Goal: Communication & Community: Answer question/provide support

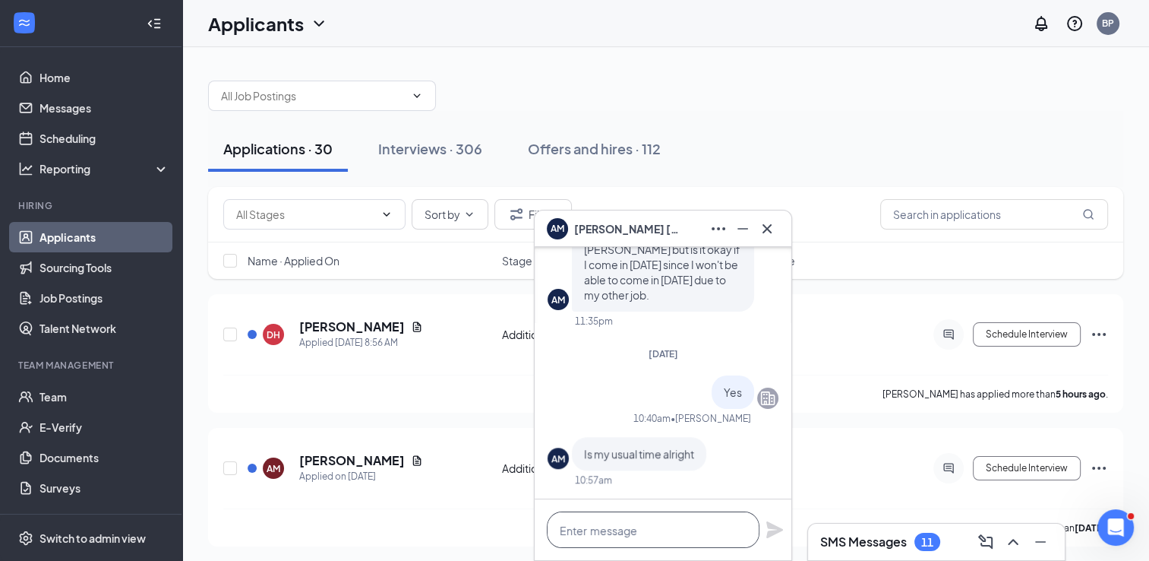
click at [629, 533] on textarea at bounding box center [653, 529] width 213 height 36
type textarea "yes that's fine"
click at [799, 534] on div "Adam Malone has applied more than 7 days ago ." at bounding box center [665, 527] width 885 height 38
click at [775, 533] on icon "Plane" at bounding box center [774, 529] width 17 height 17
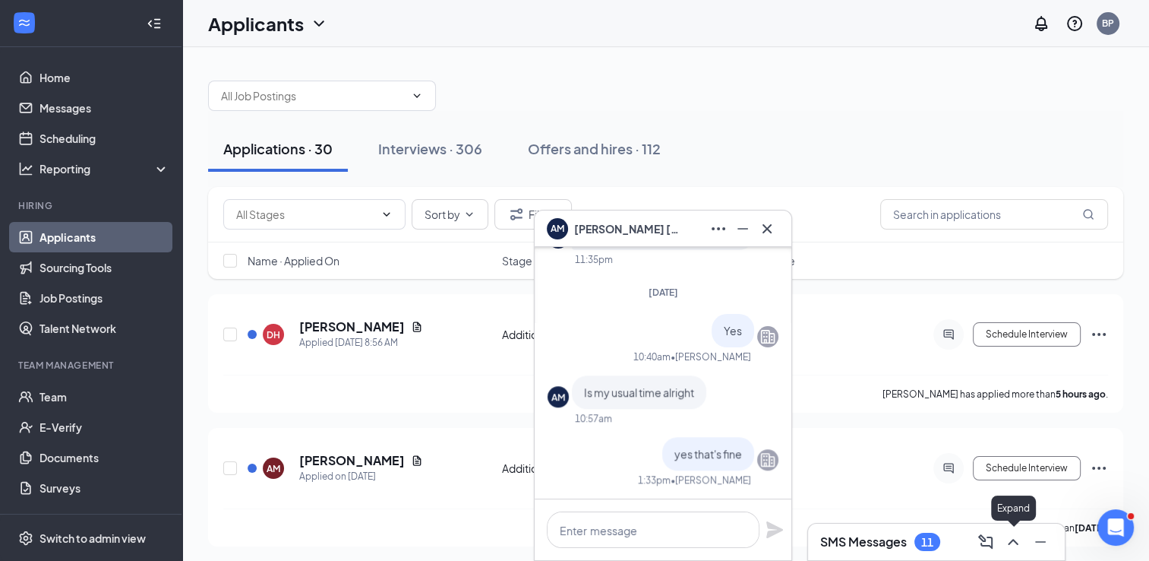
click at [1008, 539] on icon "ChevronUp" at bounding box center [1013, 542] width 18 height 18
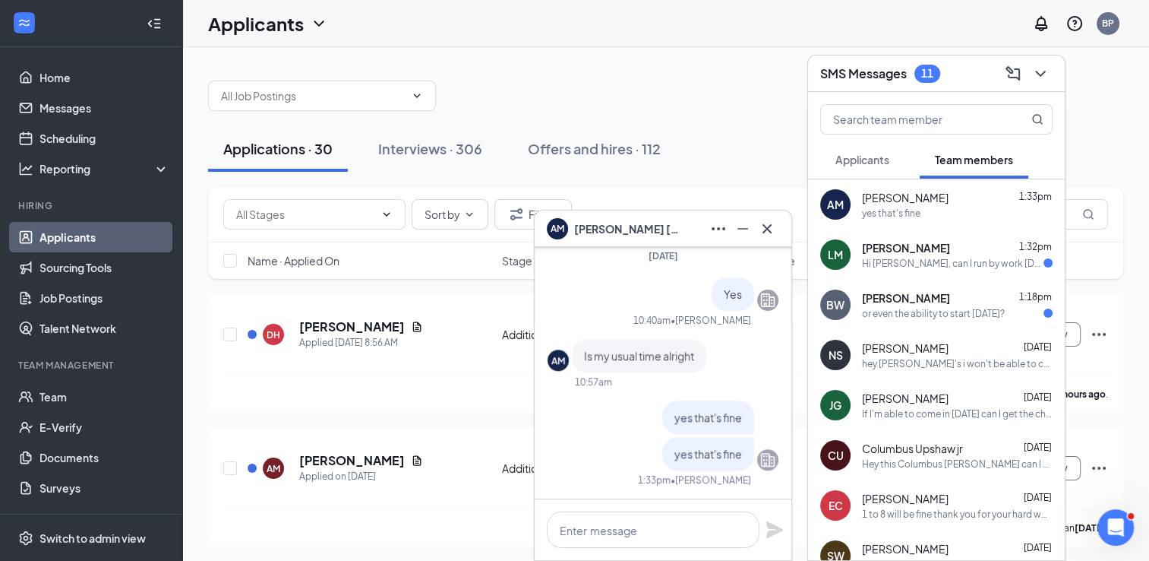
click at [957, 308] on div "or even the ability to start tomorrow?" at bounding box center [933, 313] width 143 height 13
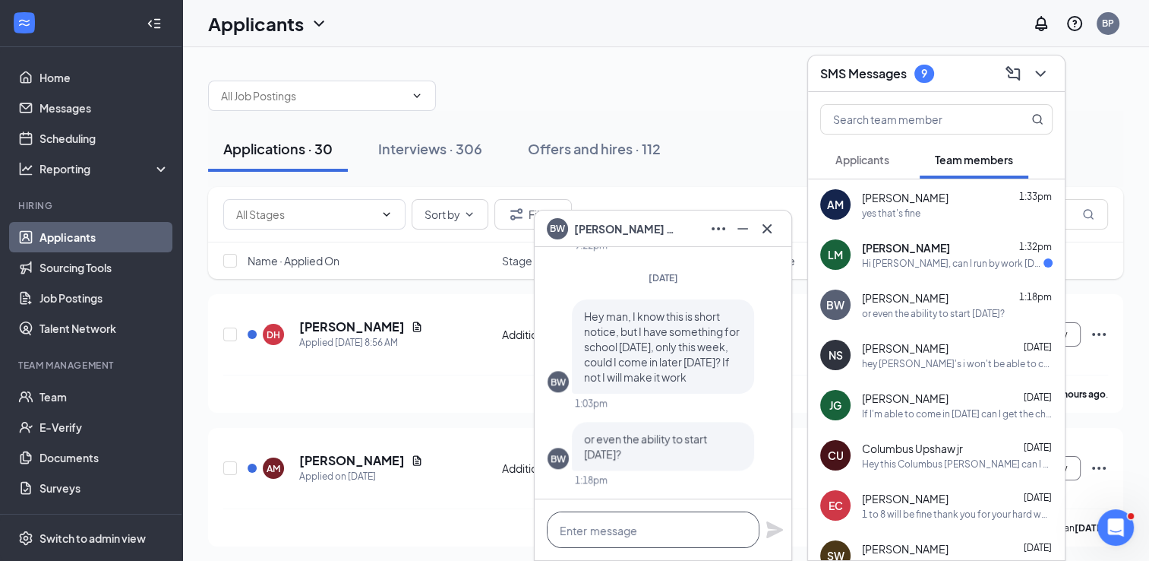
click at [668, 534] on textarea at bounding box center [653, 529] width 213 height 36
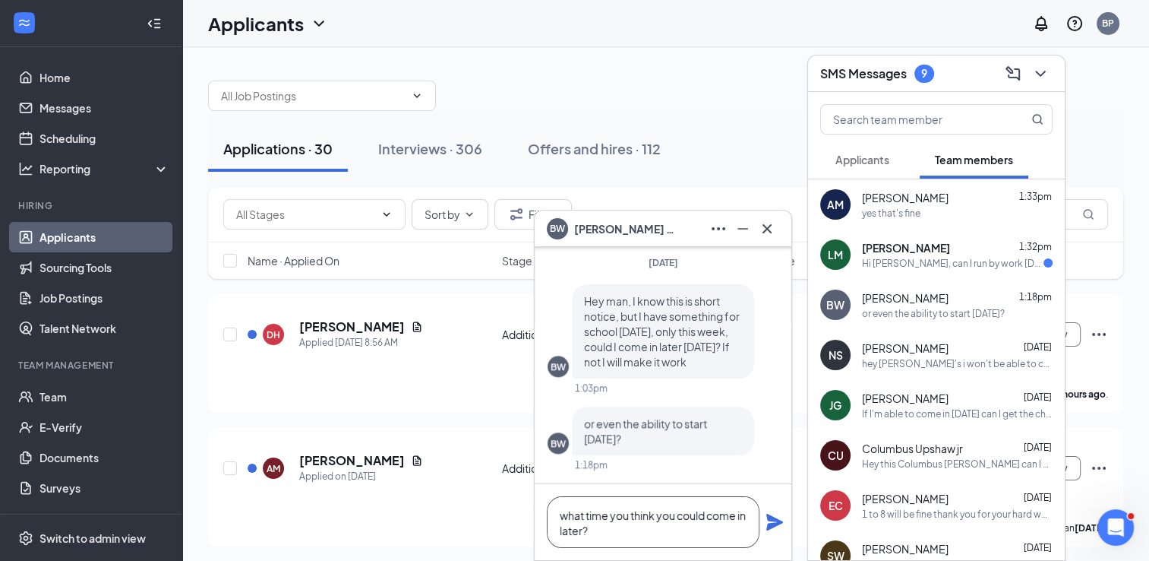
type textarea "what time you think you could come in later?"
click at [766, 522] on icon "Plane" at bounding box center [775, 522] width 18 height 18
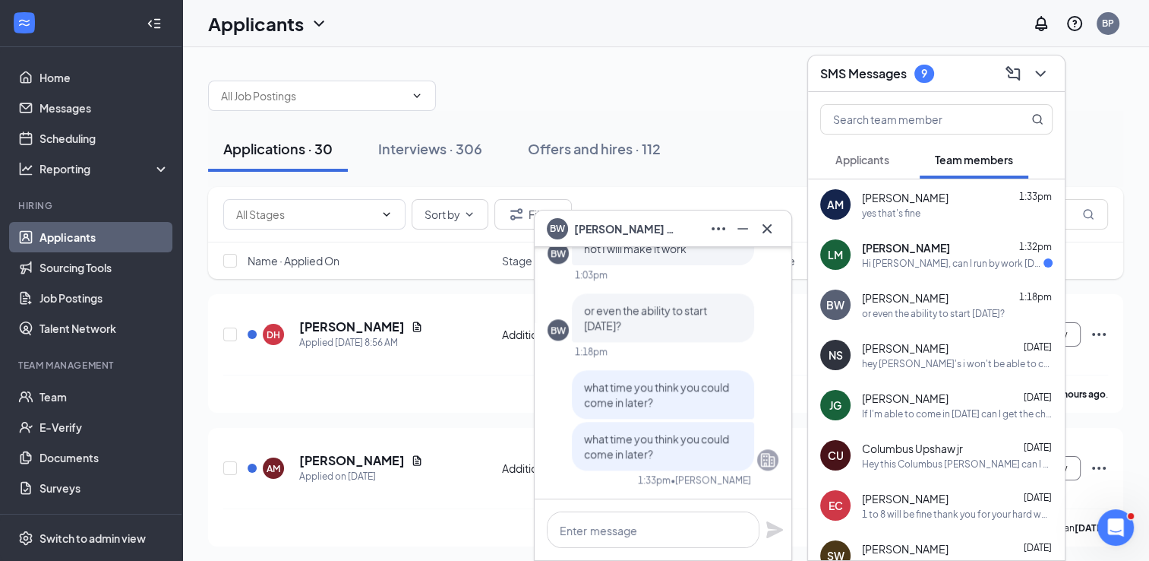
click at [933, 261] on div "Hi Billy, can I run by work today and get my check?" at bounding box center [953, 263] width 182 height 13
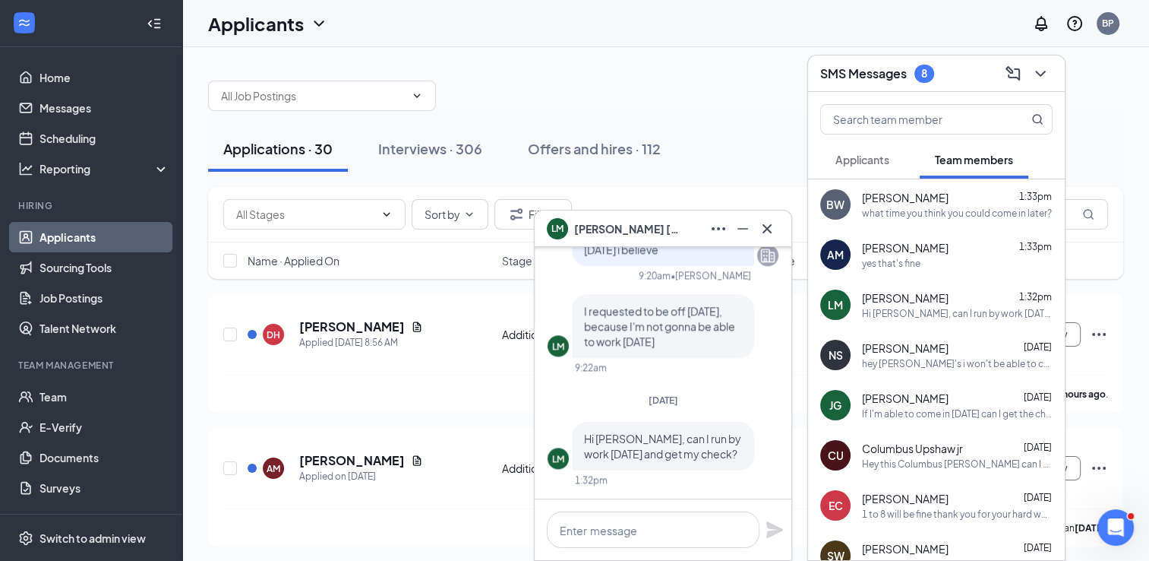
scroll to position [76, 0]
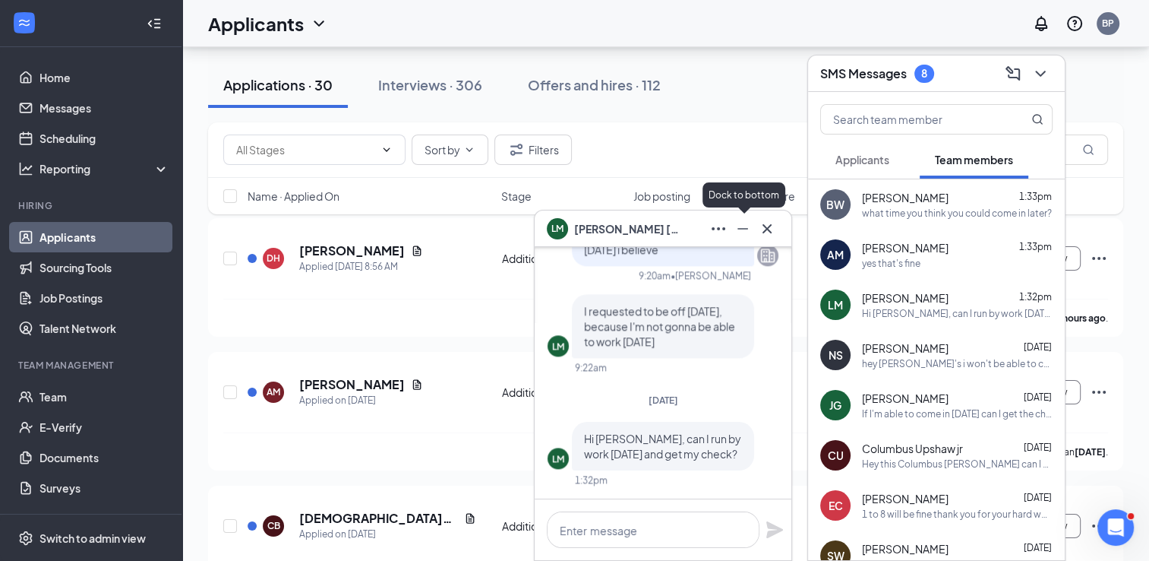
click at [737, 224] on icon "Minimize" at bounding box center [743, 229] width 18 height 18
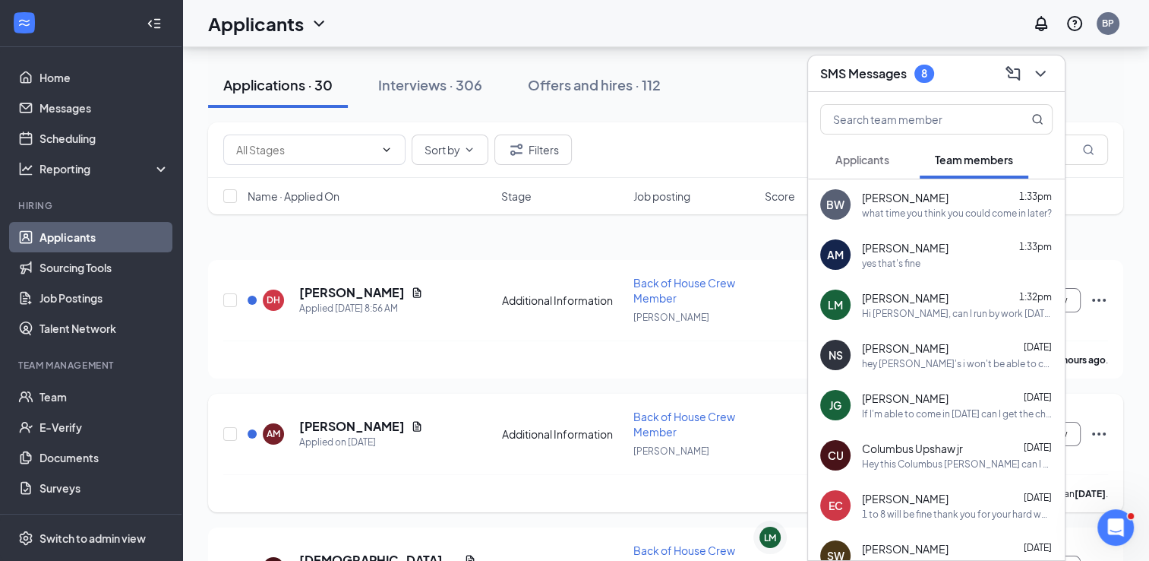
scroll to position [0, 0]
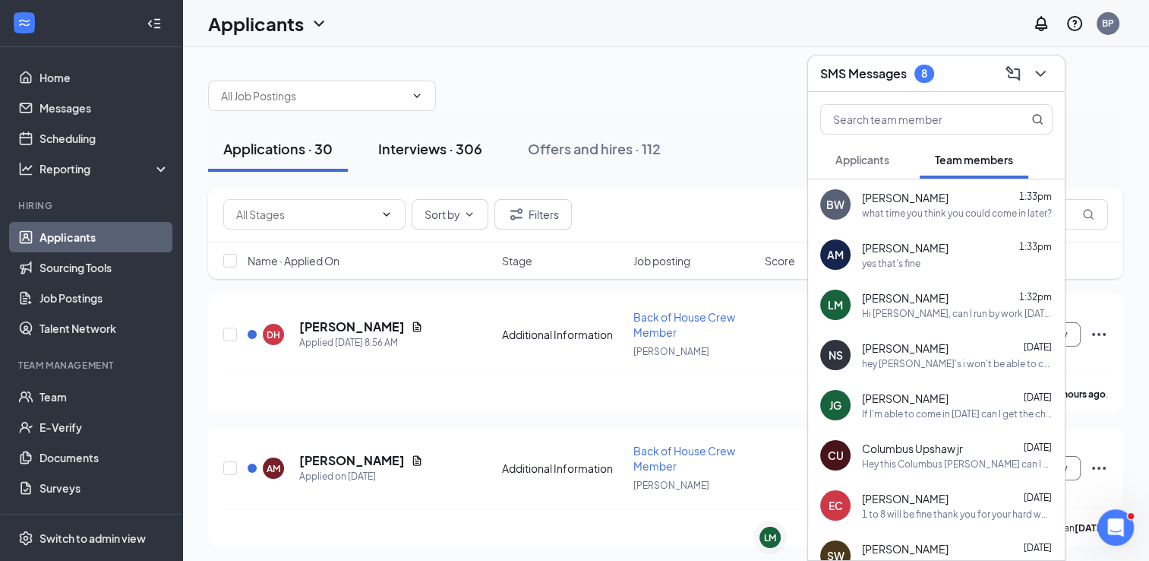
click at [450, 137] on button "Interviews · 306" at bounding box center [430, 149] width 134 height 46
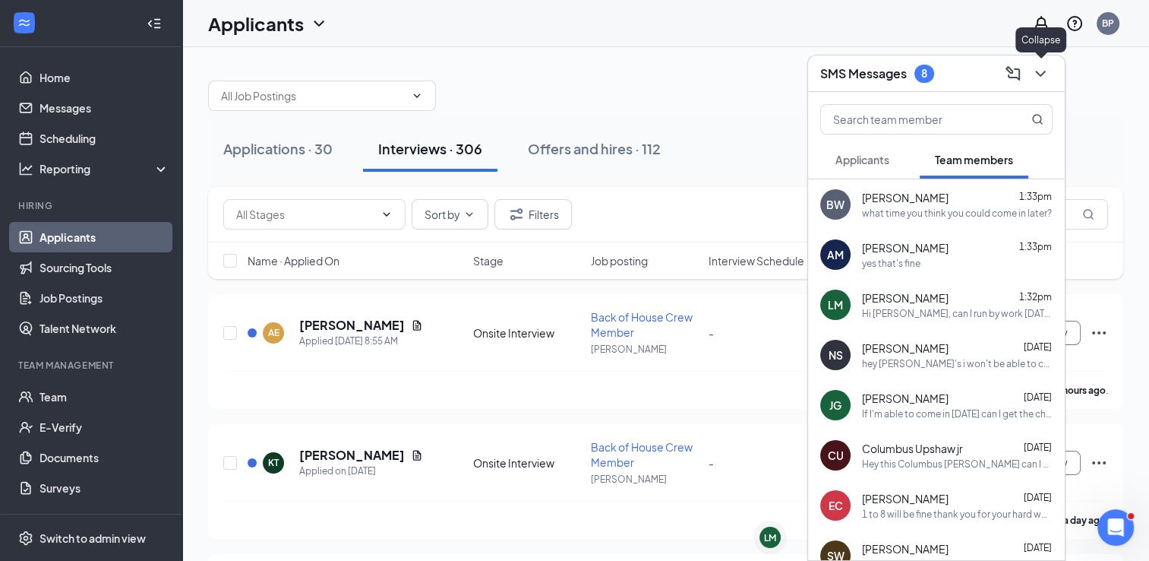
click at [1033, 71] on icon "ChevronDown" at bounding box center [1041, 74] width 18 height 18
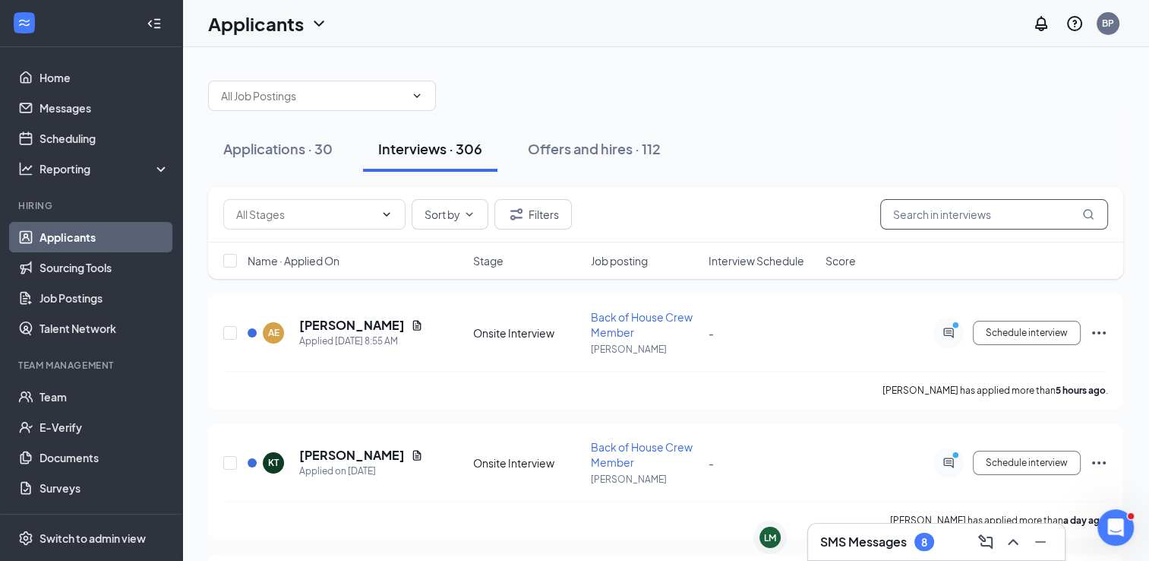
click at [943, 220] on input "text" at bounding box center [994, 214] width 228 height 30
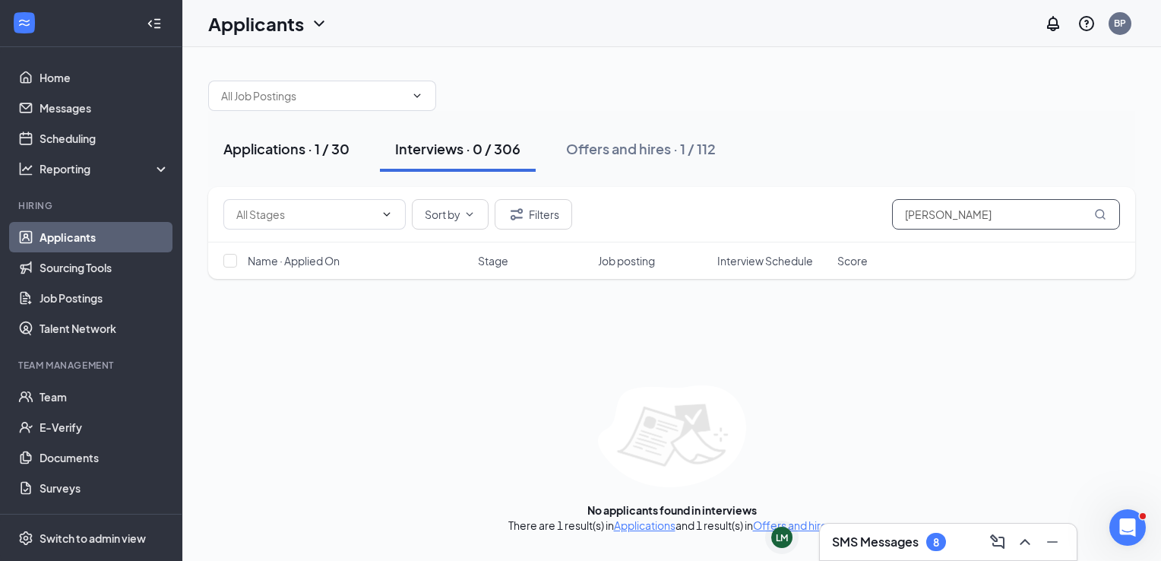
type input "matthew"
click at [280, 144] on div "Applications · 1 / 30" at bounding box center [286, 148] width 126 height 19
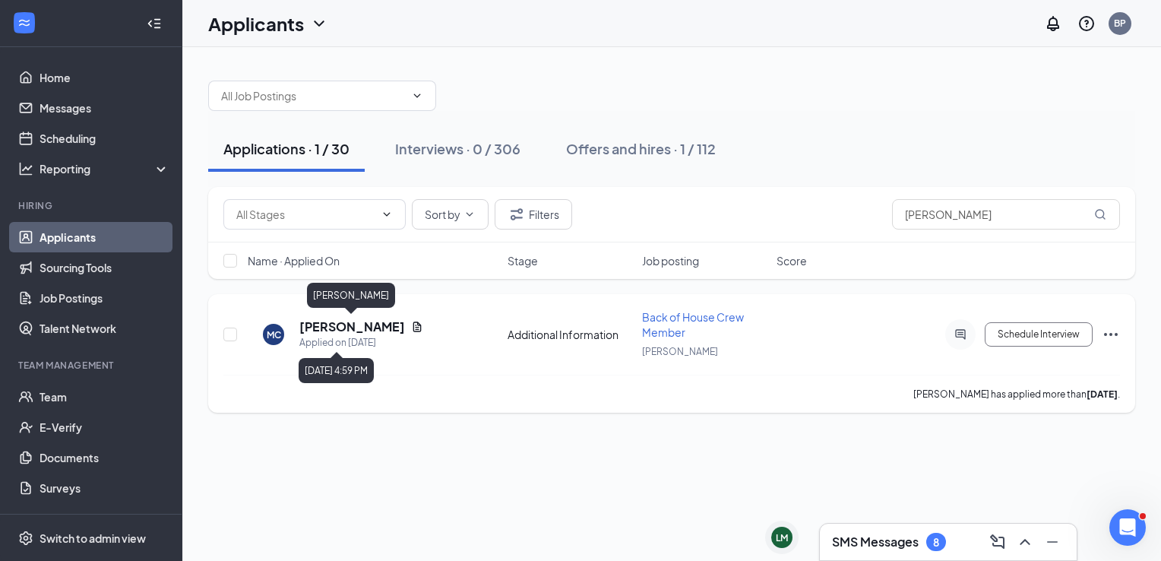
click at [381, 325] on h5 "Matthew Conley" at bounding box center [352, 326] width 106 height 17
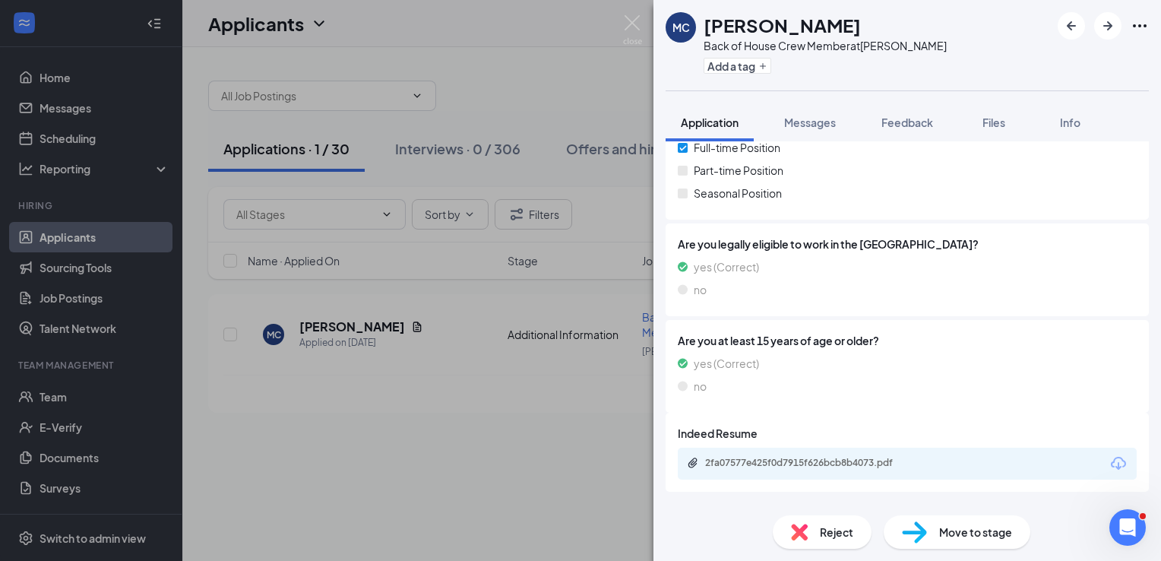
scroll to position [285, 0]
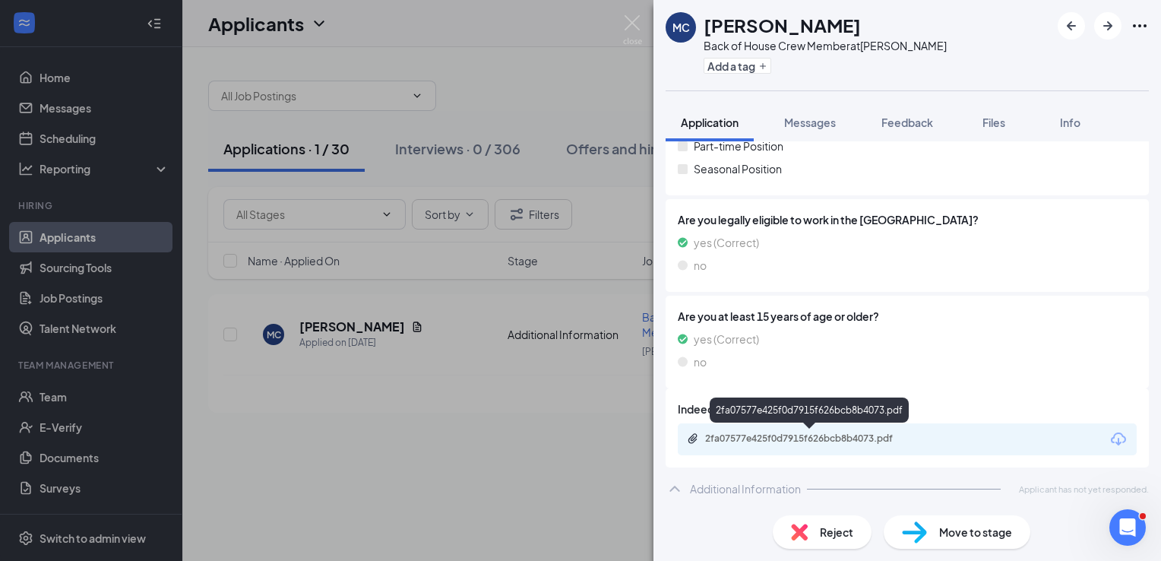
click at [833, 438] on div "2fa07577e425f0d7915f626bcb8b4073.pdf" at bounding box center [811, 438] width 213 height 12
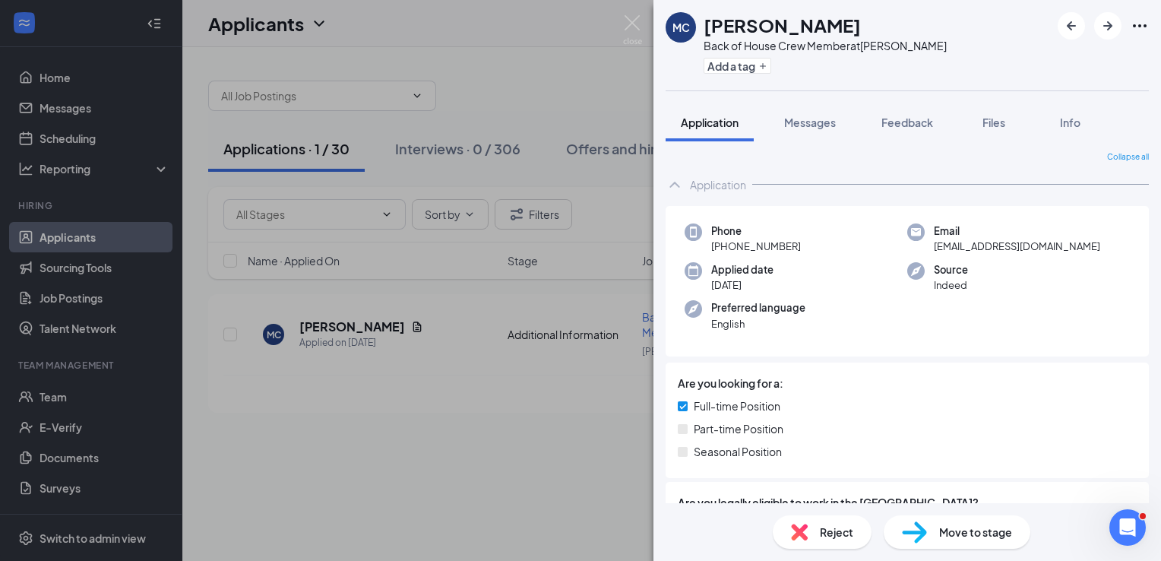
scroll to position [0, 0]
click at [833, 126] on span "Messages" at bounding box center [810, 122] width 52 height 14
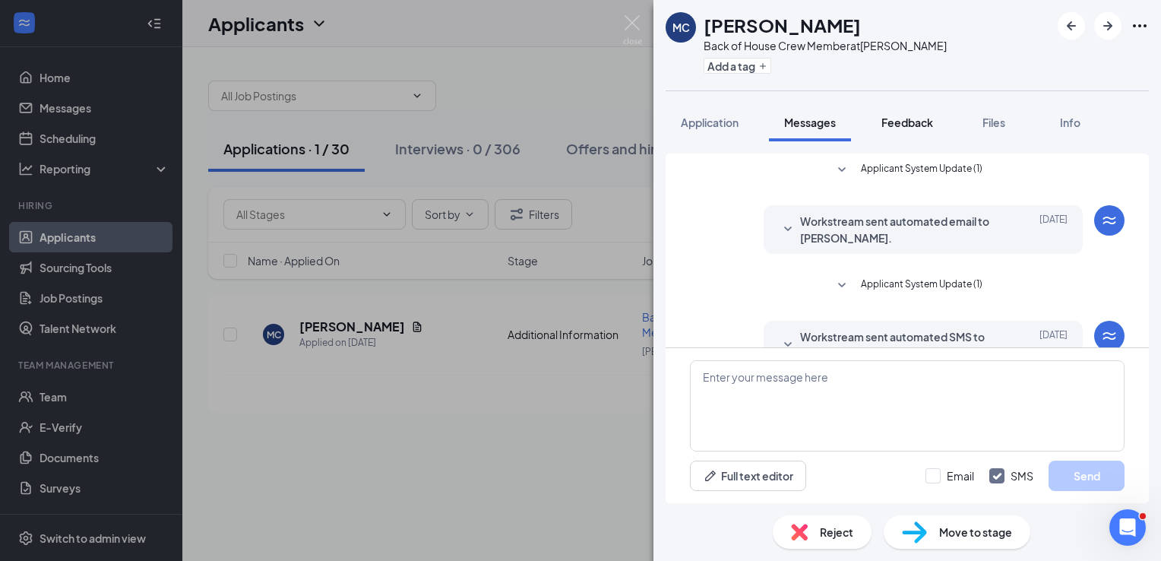
click at [918, 117] on span "Feedback" at bounding box center [907, 122] width 52 height 14
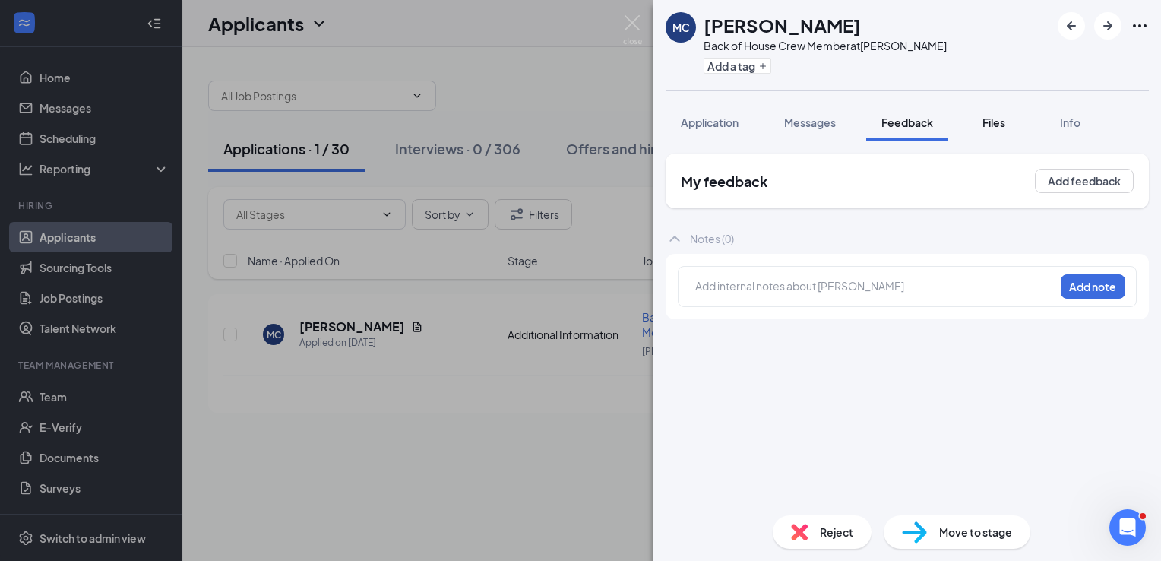
click at [1001, 121] on span "Files" at bounding box center [993, 122] width 23 height 14
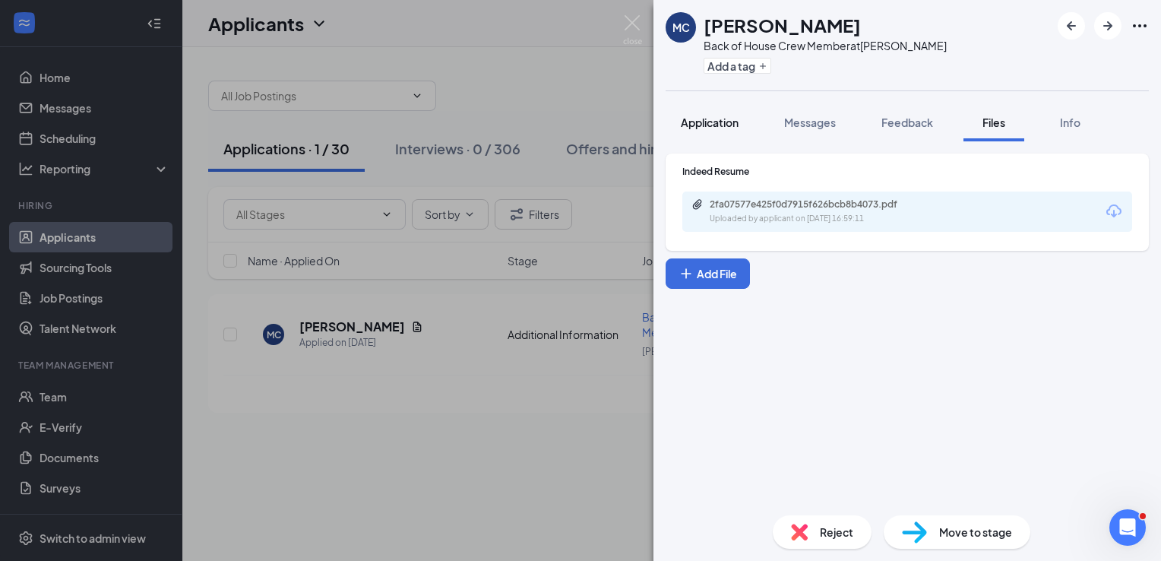
click at [708, 119] on span "Application" at bounding box center [710, 122] width 58 height 14
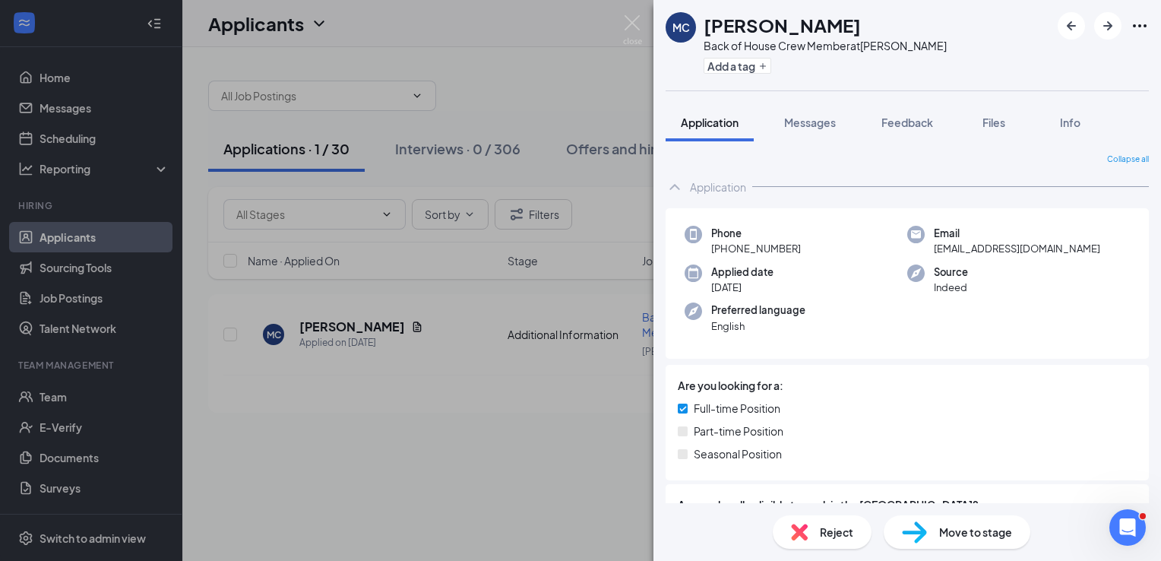
click at [559, 381] on div "MC Matthew Conley Back of House Crew Member at Hixson Add a tag Application Mes…" at bounding box center [580, 280] width 1161 height 561
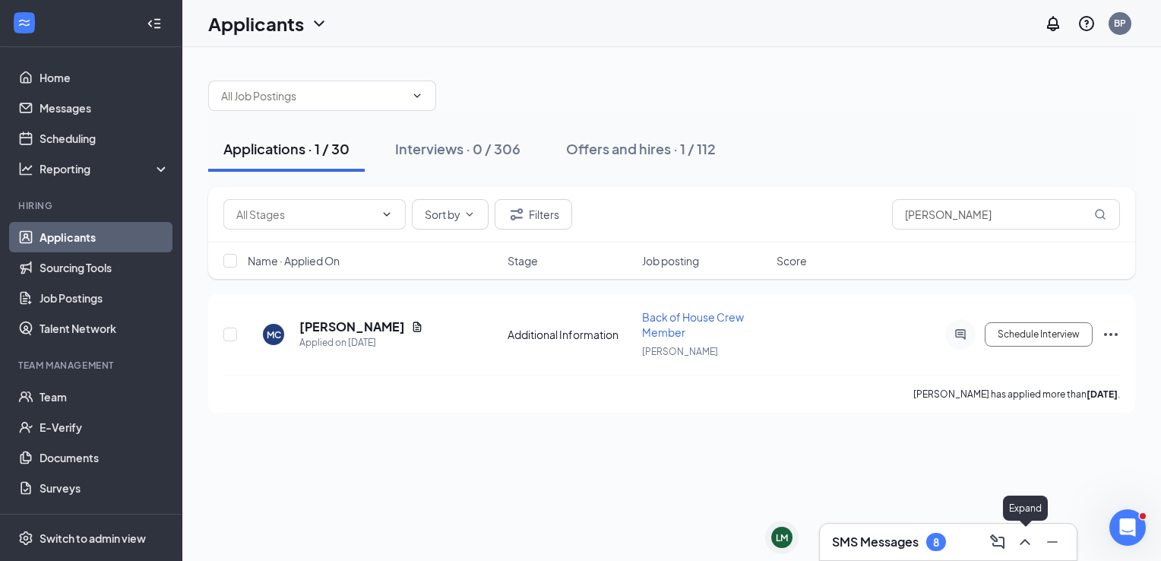
click at [1016, 545] on icon "ChevronUp" at bounding box center [1025, 542] width 18 height 18
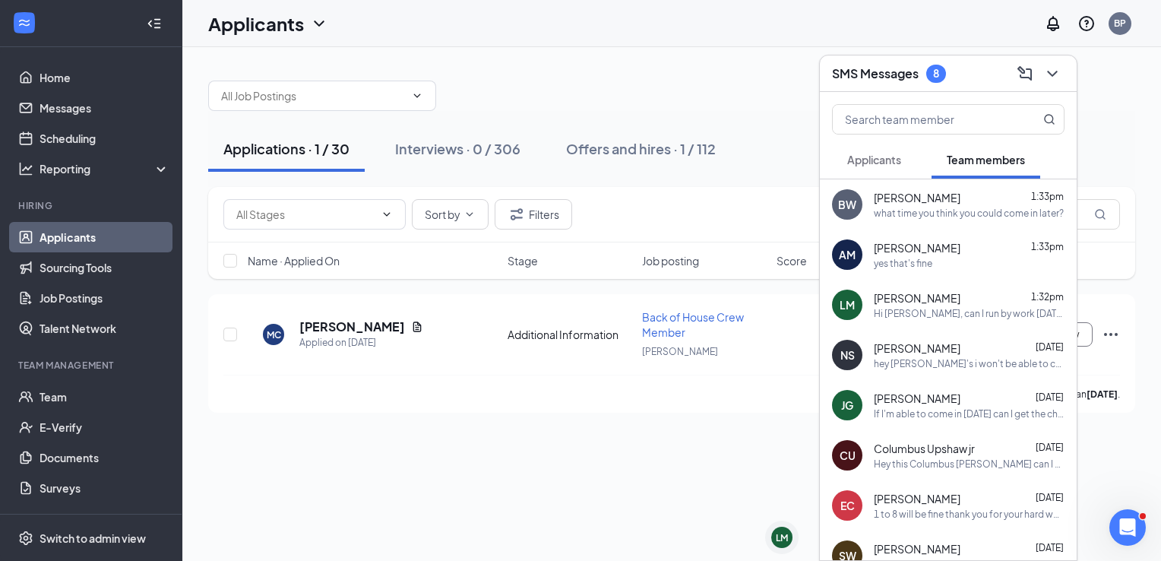
click at [963, 210] on div "what time you think you could come in later?" at bounding box center [969, 213] width 190 height 13
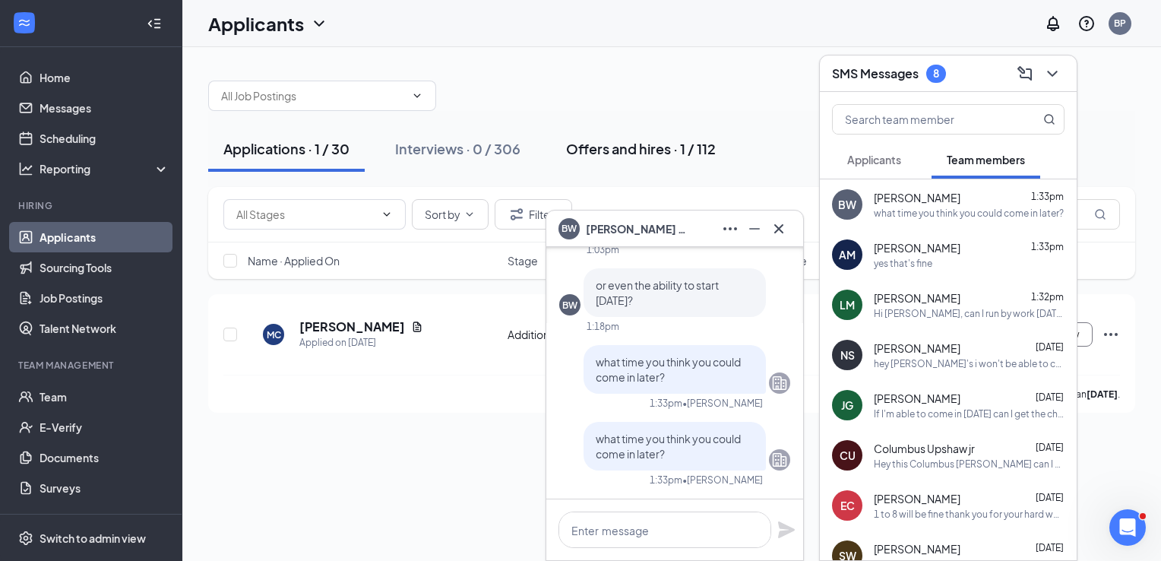
click at [616, 150] on div "Offers and hires · 1 / 112" at bounding box center [641, 148] width 150 height 19
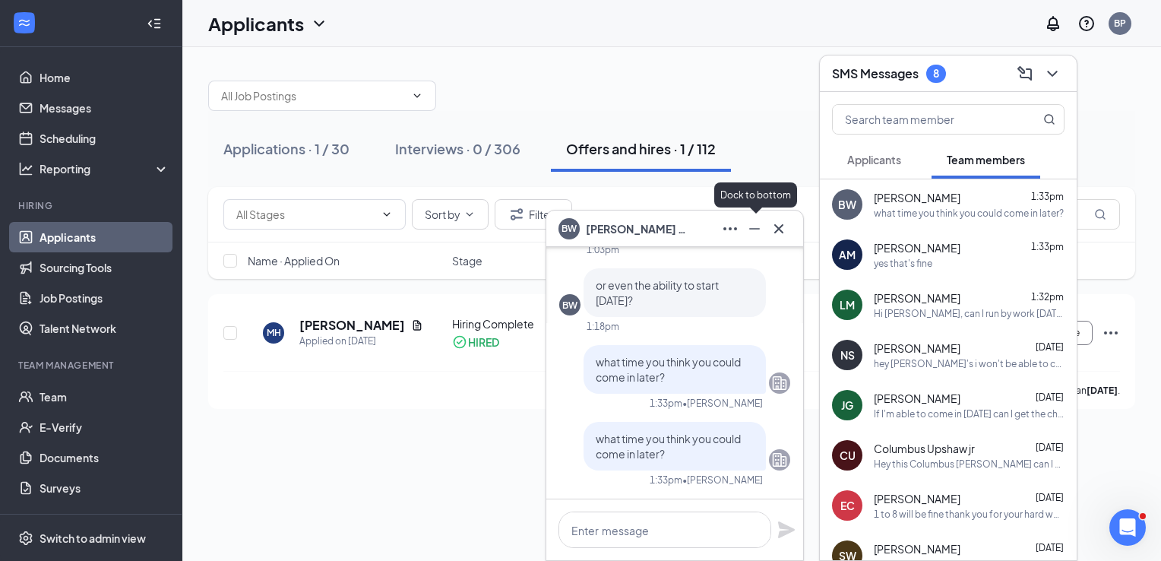
click at [750, 228] on icon "Minimize" at bounding box center [754, 229] width 18 height 18
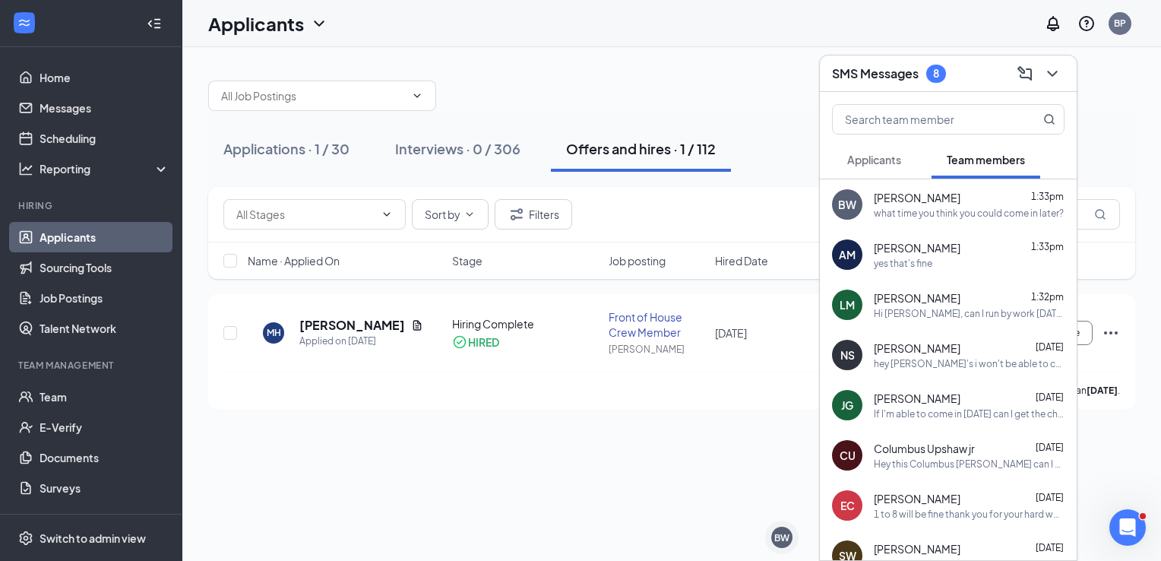
click at [757, 217] on div "Sort by Filters matthew" at bounding box center [671, 214] width 896 height 30
